Goal: Find specific page/section: Find specific page/section

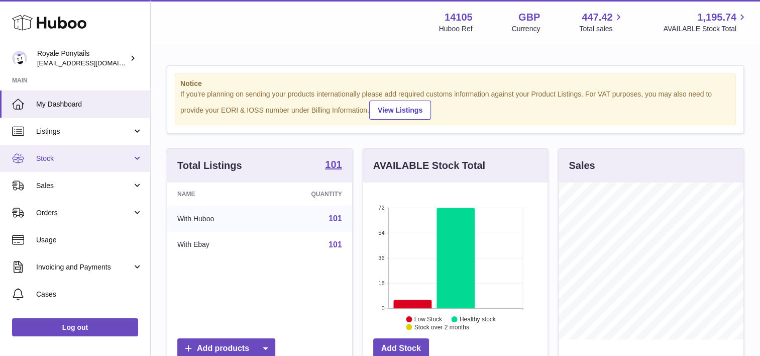
click at [94, 154] on span "Stock" at bounding box center [84, 159] width 96 height 10
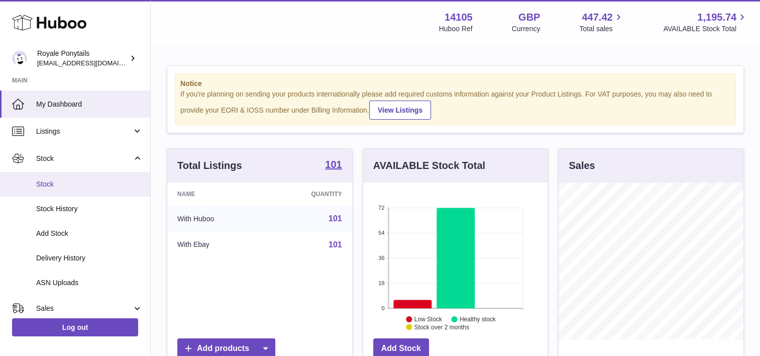
click at [75, 174] on link "Stock" at bounding box center [75, 184] width 150 height 25
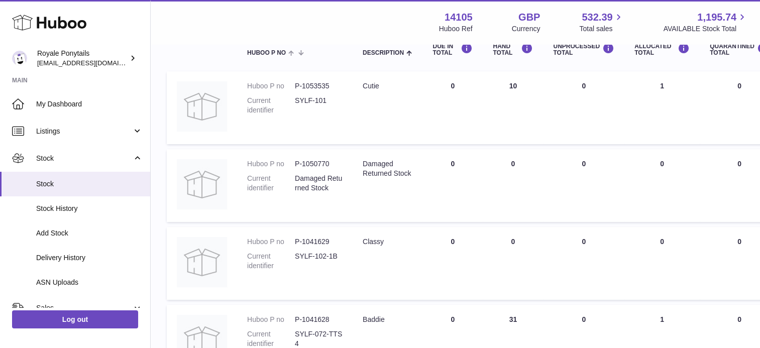
scroll to position [127, 0]
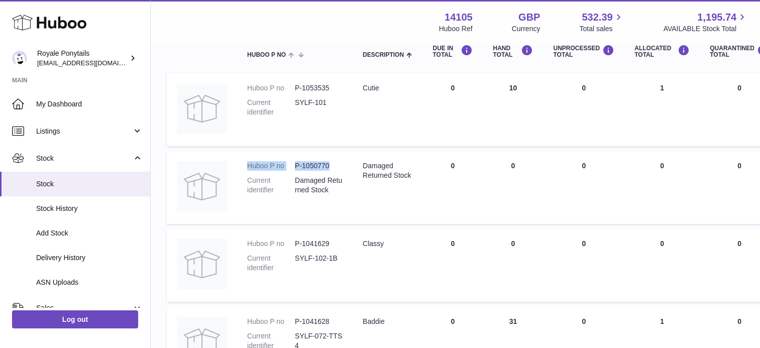
drag, startPoint x: 242, startPoint y: 163, endPoint x: 338, endPoint y: 162, distance: 95.9
click at [338, 162] on td "Huboo P no P-1050770 Current identifier Damaged Returned Stock" at bounding box center [295, 187] width 116 height 73
copy dl "Huboo P no P-1050770"
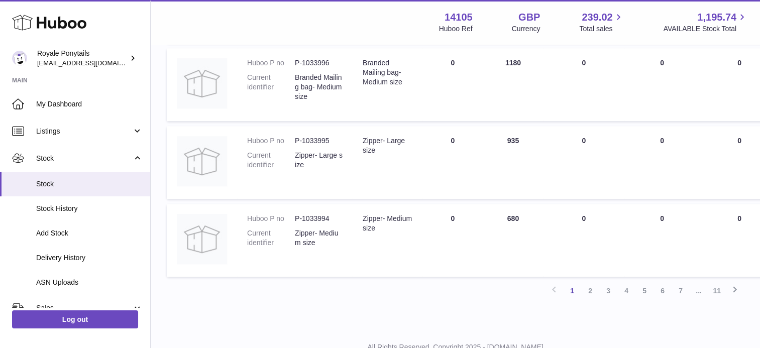
scroll to position [721, 0]
click at [589, 290] on link "2" at bounding box center [590, 289] width 18 height 18
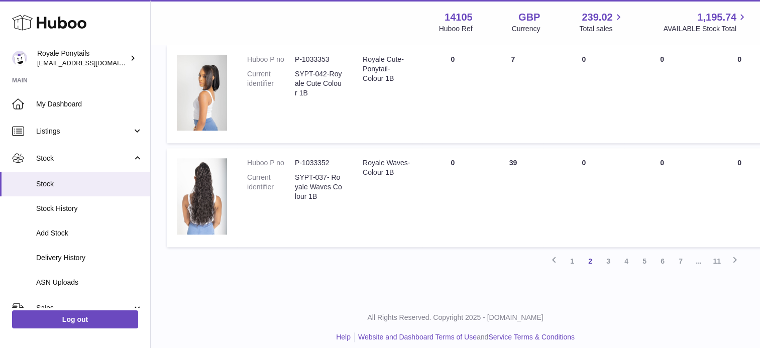
scroll to position [963, 0]
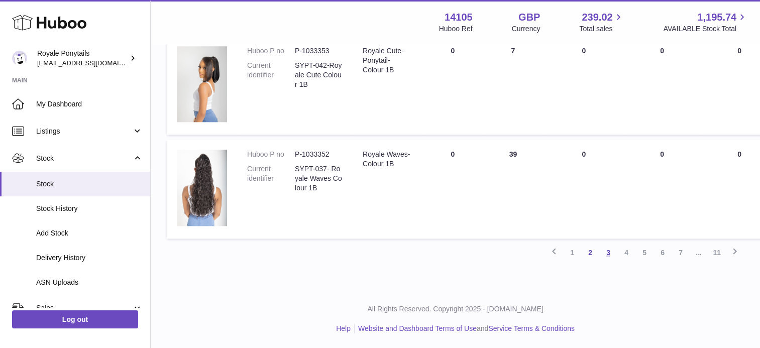
click at [609, 256] on link "3" at bounding box center [608, 253] width 18 height 18
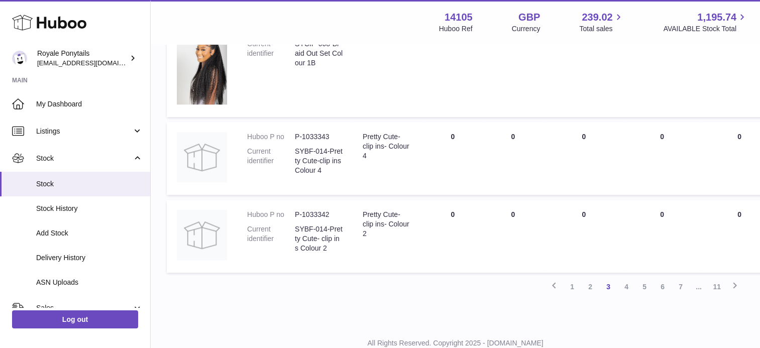
scroll to position [932, 0]
click at [622, 287] on link "4" at bounding box center [626, 286] width 18 height 18
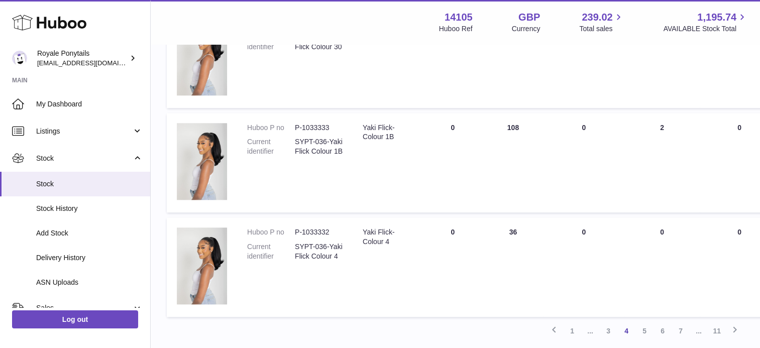
scroll to position [951, 0]
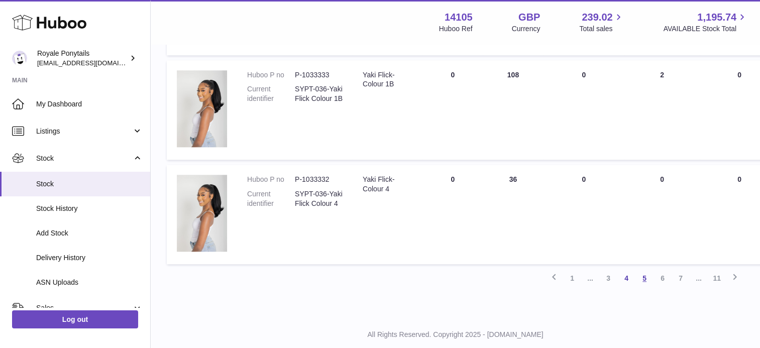
click at [645, 275] on link "5" at bounding box center [644, 278] width 18 height 18
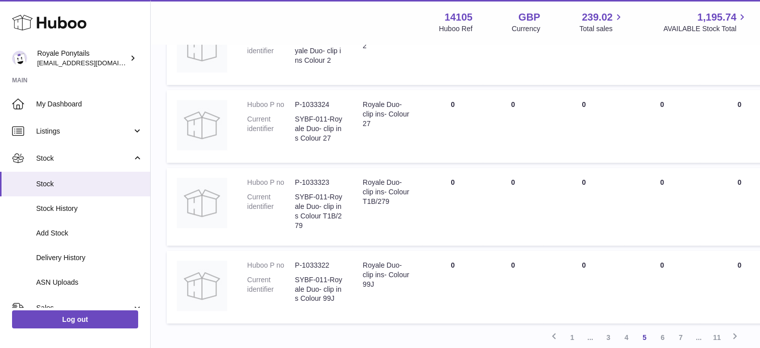
scroll to position [763, 0]
click at [658, 337] on link "6" at bounding box center [662, 336] width 18 height 18
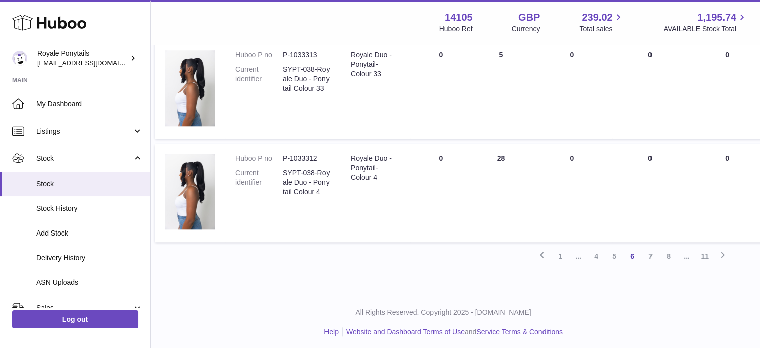
scroll to position [938, 12]
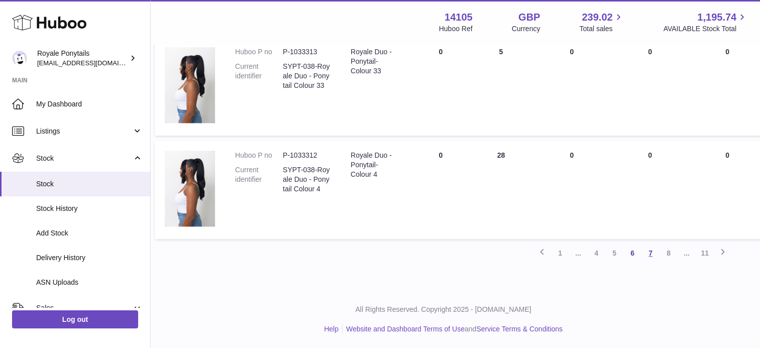
click at [651, 254] on link "7" at bounding box center [650, 253] width 18 height 18
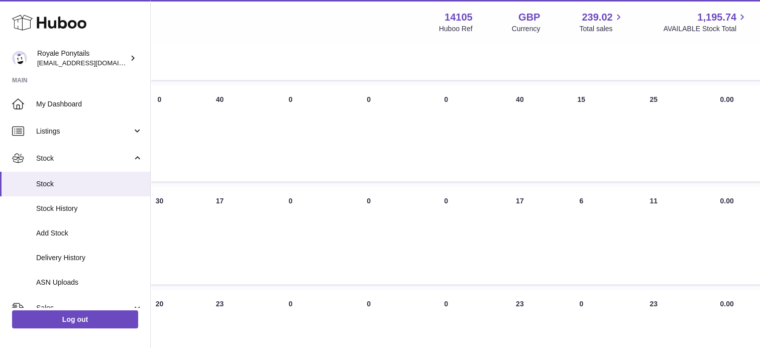
scroll to position [999, 293]
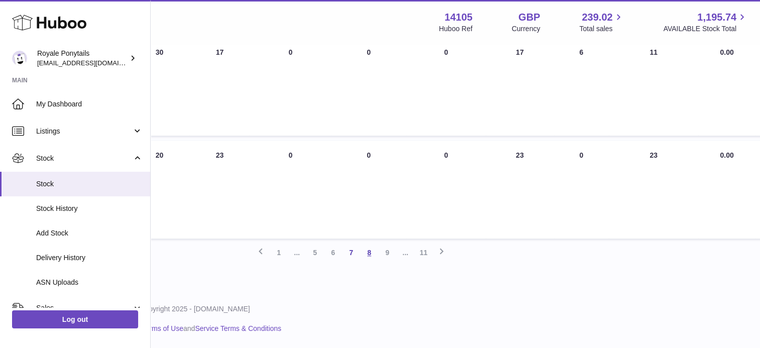
click at [368, 255] on link "8" at bounding box center [369, 253] width 18 height 18
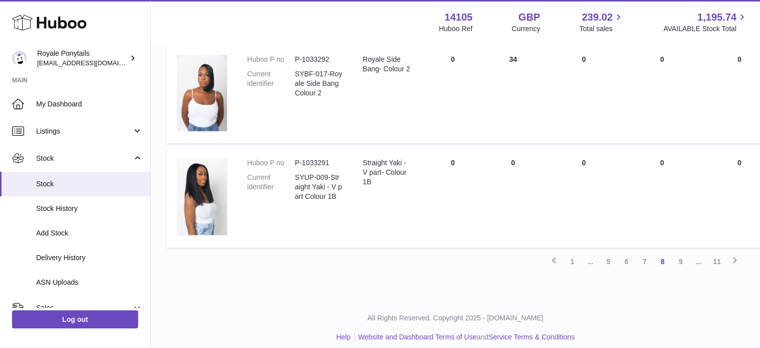
scroll to position [984, 0]
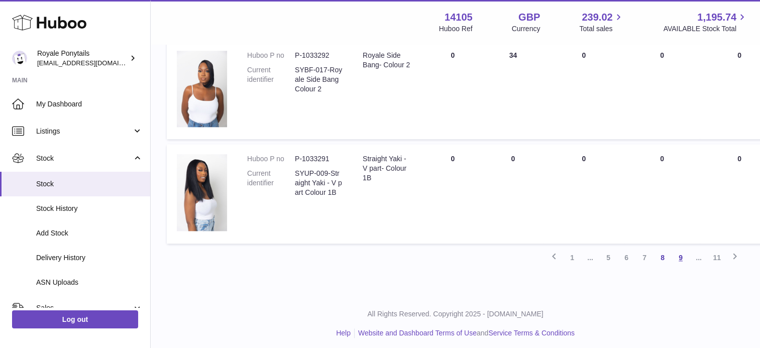
click at [679, 253] on link "9" at bounding box center [681, 258] width 18 height 18
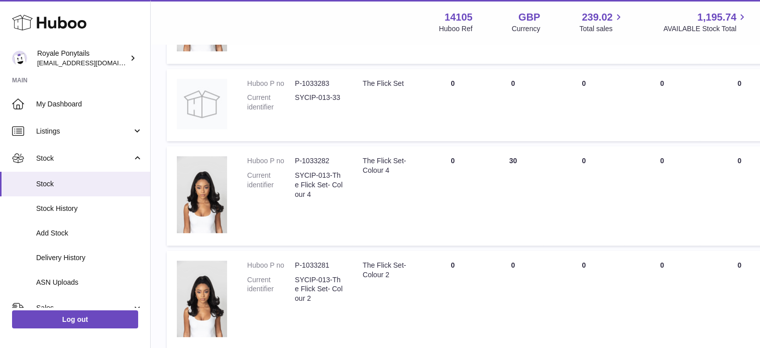
scroll to position [970, 0]
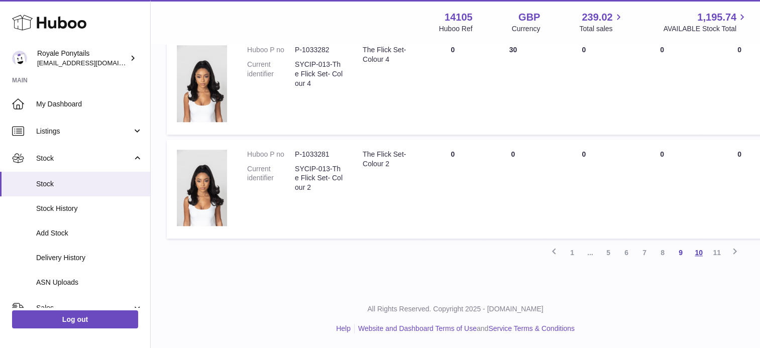
click at [699, 254] on link "10" at bounding box center [699, 253] width 18 height 18
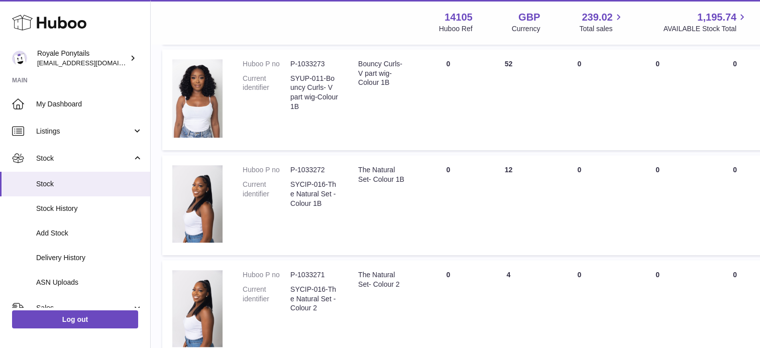
scroll to position [983, 5]
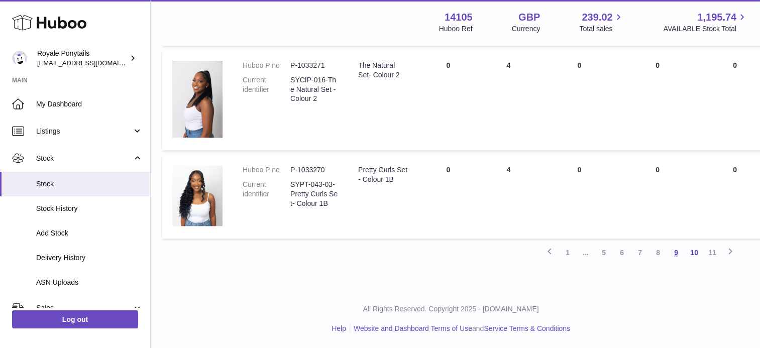
click at [674, 252] on link "9" at bounding box center [676, 253] width 18 height 18
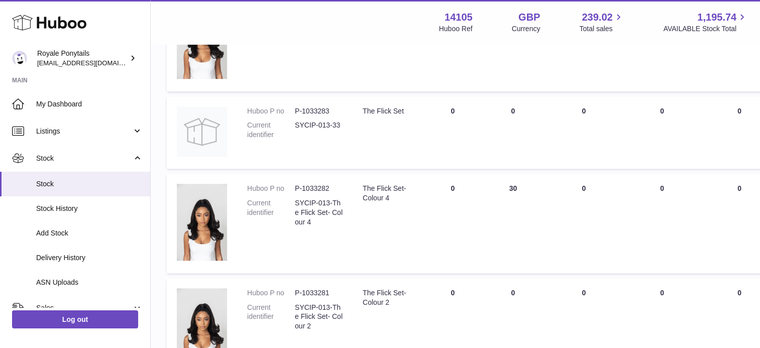
scroll to position [970, 0]
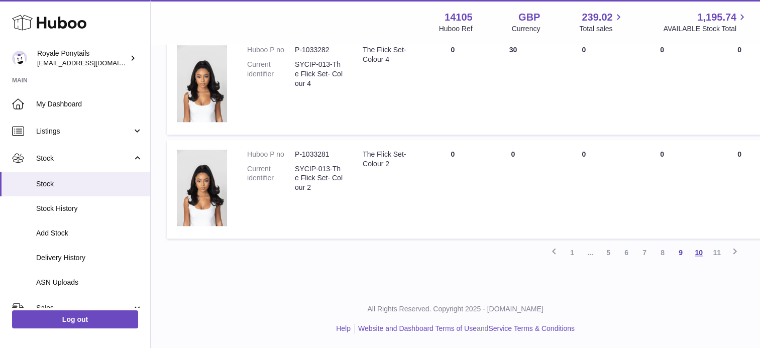
click at [697, 252] on link "10" at bounding box center [699, 253] width 18 height 18
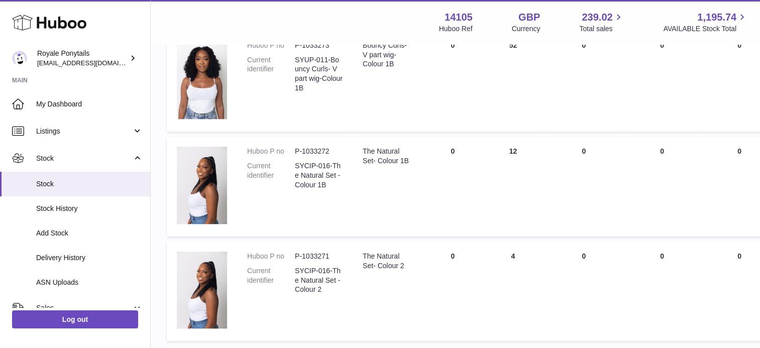
scroll to position [983, 0]
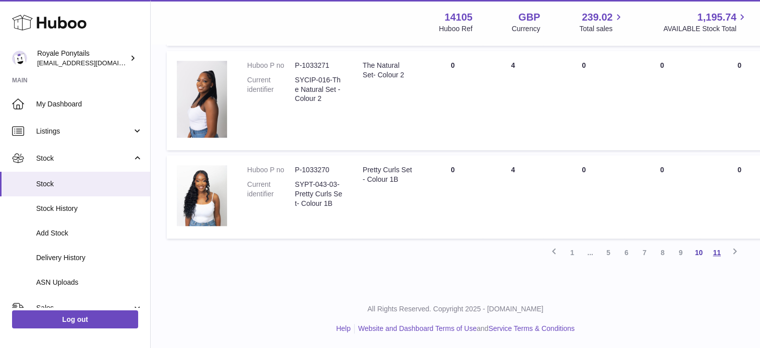
click at [716, 253] on link "11" at bounding box center [717, 253] width 18 height 18
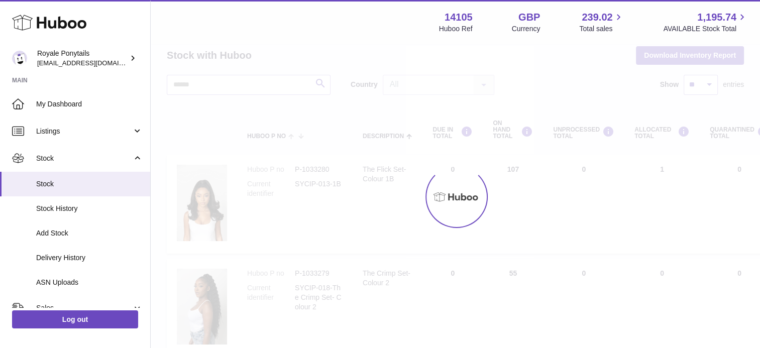
scroll to position [45, 0]
